Goal: Task Accomplishment & Management: Manage account settings

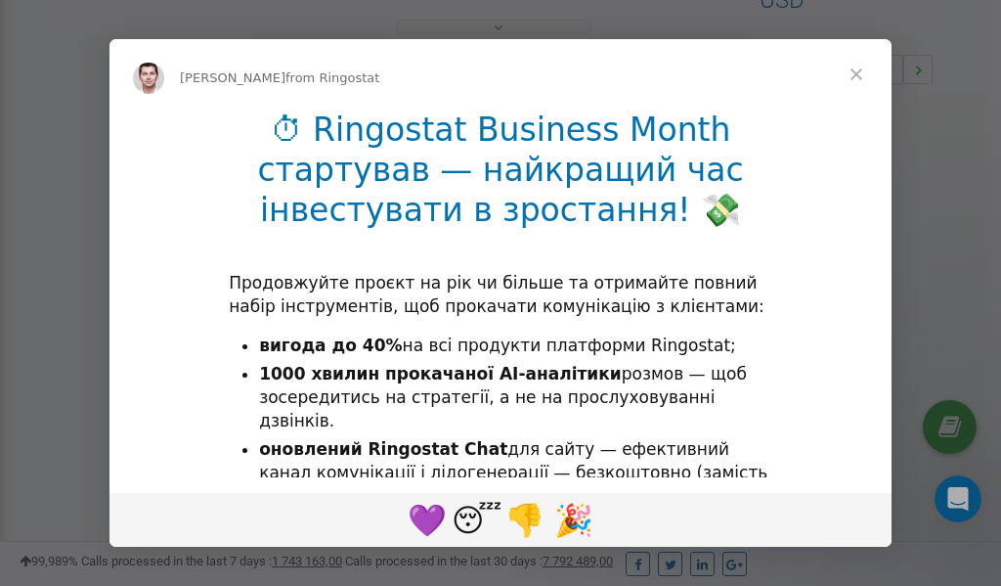
click at [861, 79] on span "Close" at bounding box center [856, 74] width 70 height 70
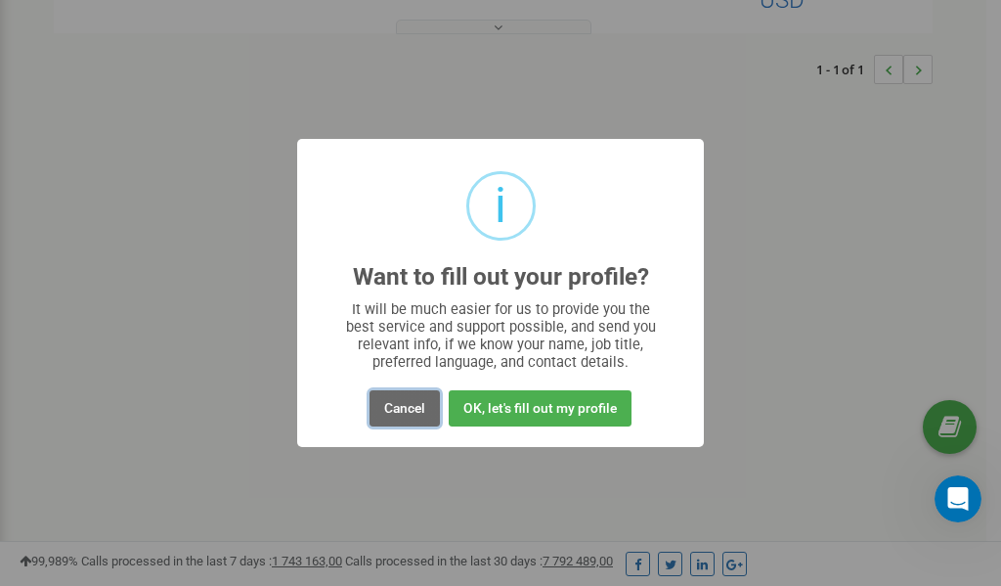
click at [412, 413] on button "Cancel" at bounding box center [405, 408] width 70 height 36
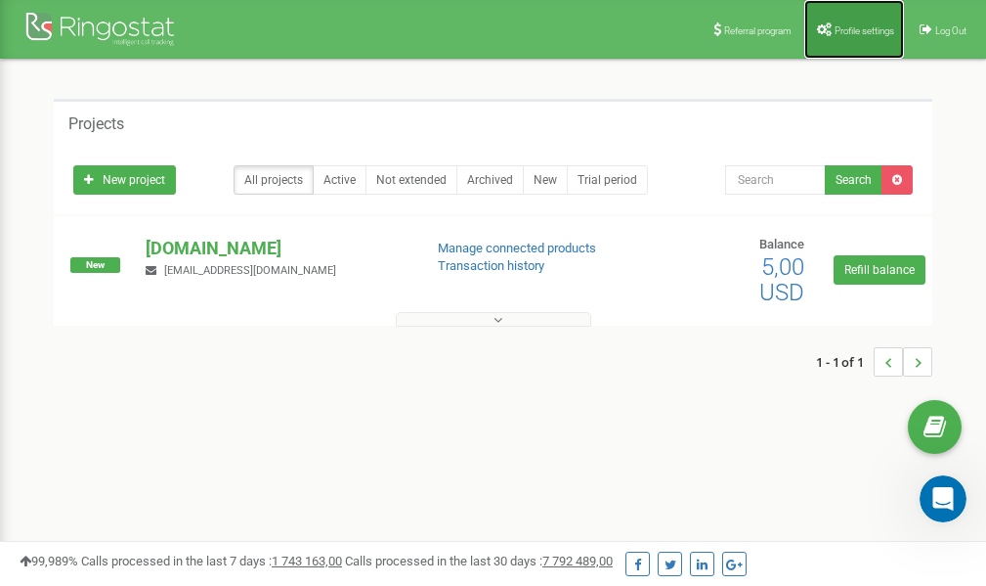
click at [848, 27] on span "Profile settings" at bounding box center [865, 30] width 60 height 11
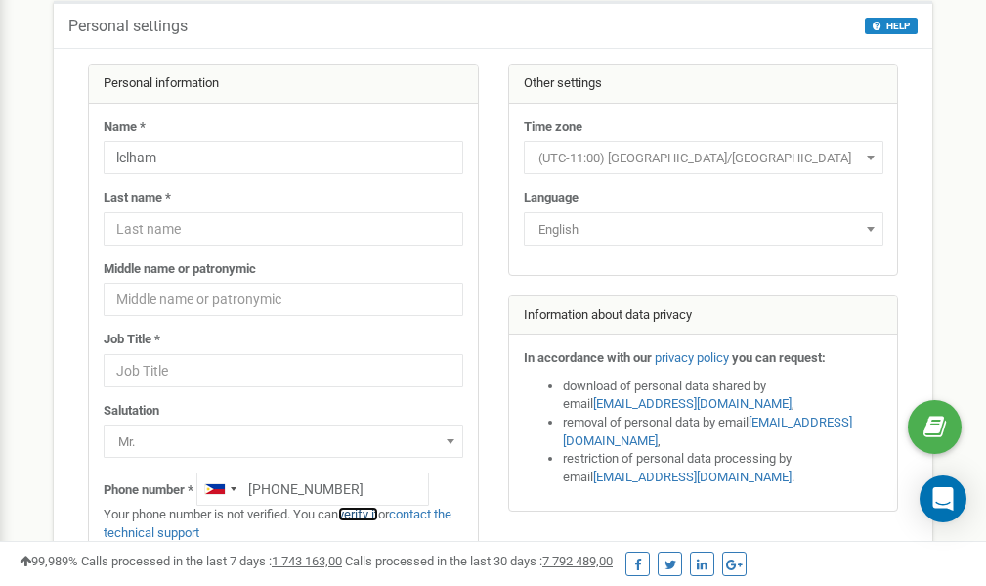
click at [371, 515] on link "verify it" at bounding box center [358, 513] width 40 height 15
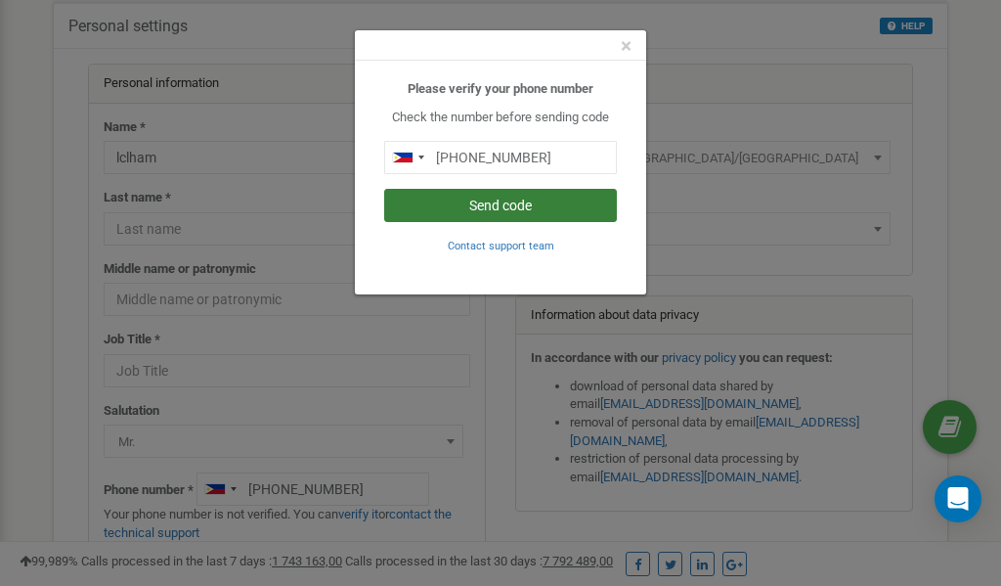
click at [497, 206] on button "Send code" at bounding box center [500, 205] width 233 height 33
